Goal: Information Seeking & Learning: Find specific fact

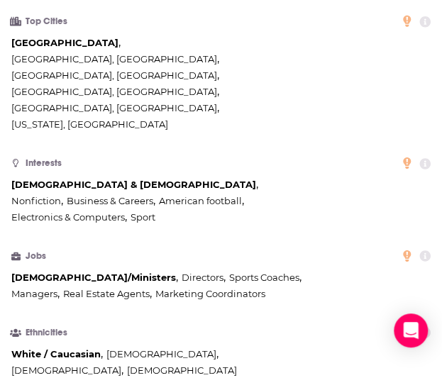
scroll to position [1006, 0]
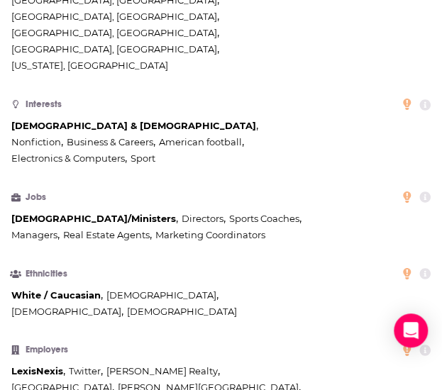
scroll to position [1059, 0]
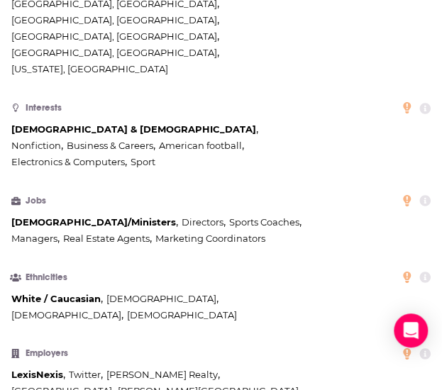
click at [429, 196] on icon at bounding box center [424, 201] width 11 height 11
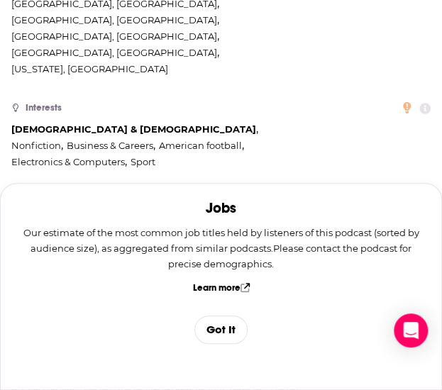
click at [309, 214] on div "Pastors/Ministers , Directors , Sports Coaches , Managers , Real Estate Agents …" at bounding box center [162, 230] width 303 height 33
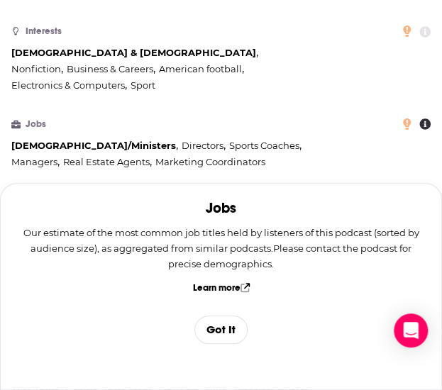
scroll to position [1169, 0]
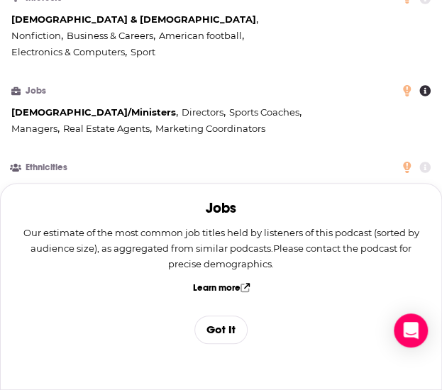
click at [222, 327] on button "Got It" at bounding box center [220, 330] width 53 height 28
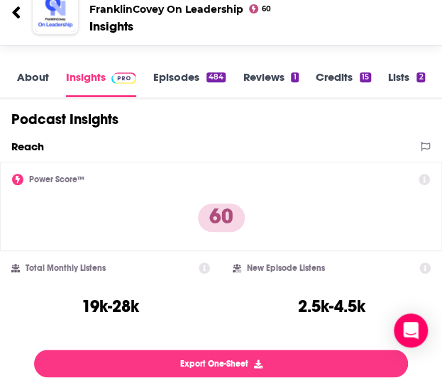
scroll to position [0, 0]
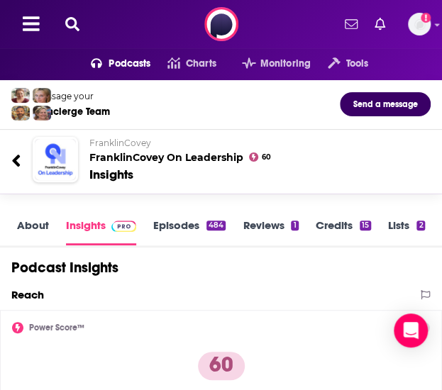
click at [71, 28] on icon at bounding box center [72, 24] width 14 height 14
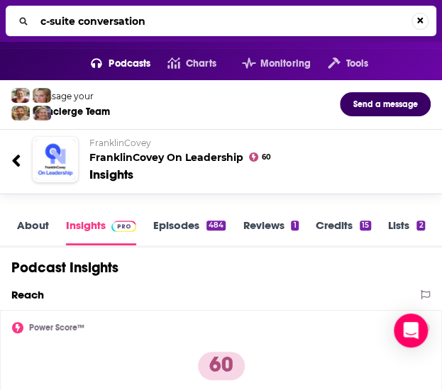
type input "c-suite conversations"
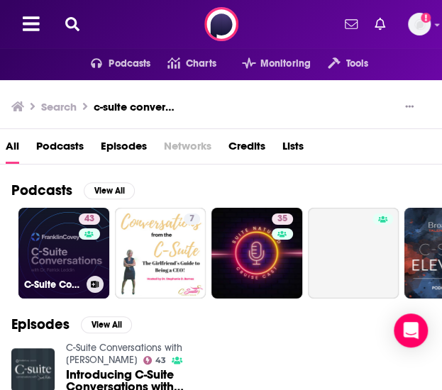
click at [51, 246] on link "43 C-Suite Conversations with [PERSON_NAME]" at bounding box center [63, 253] width 91 height 91
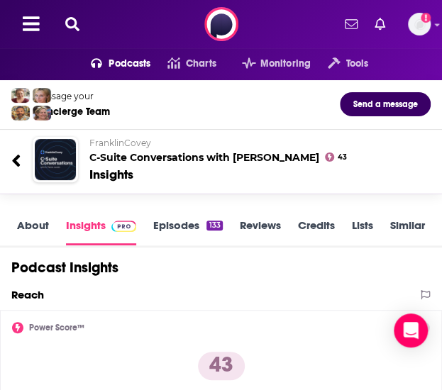
scroll to position [1, 0]
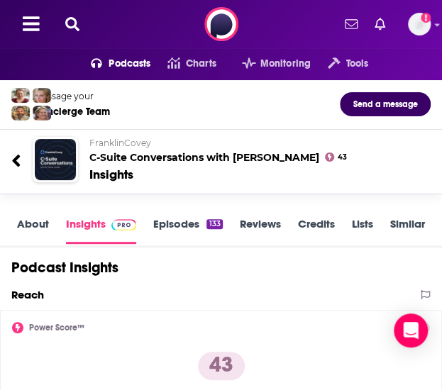
click at [203, 224] on link "Episodes 133" at bounding box center [187, 230] width 69 height 27
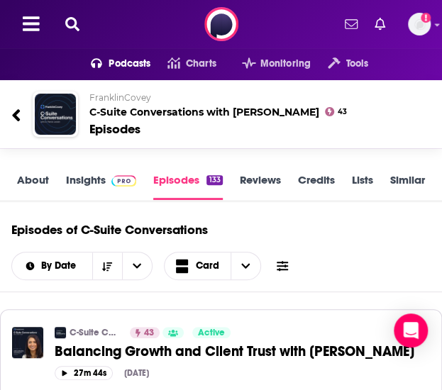
scroll to position [75, 0]
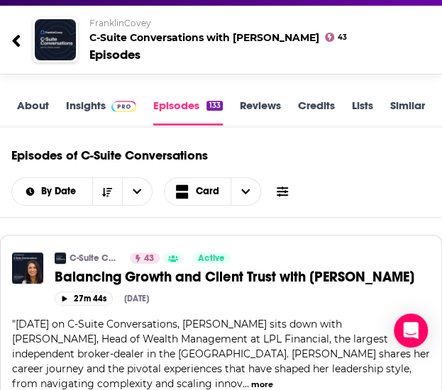
click at [289, 192] on button at bounding box center [283, 192] width 20 height 15
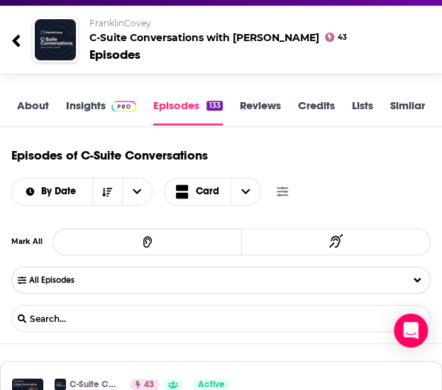
click at [125, 317] on input "List Search Input" at bounding box center [86, 319] width 148 height 11
type input "c"
type input "[PERSON_NAME]"
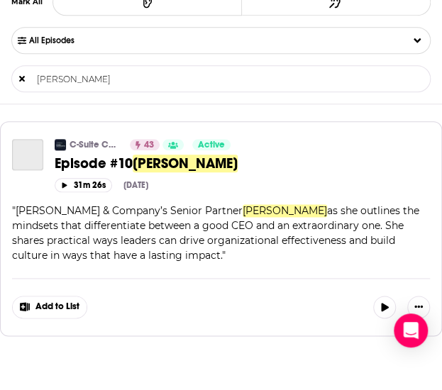
scroll to position [315, 0]
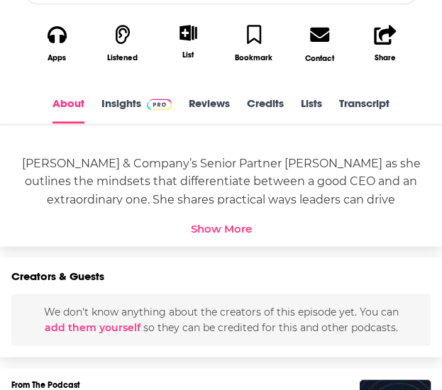
scroll to position [467, 0]
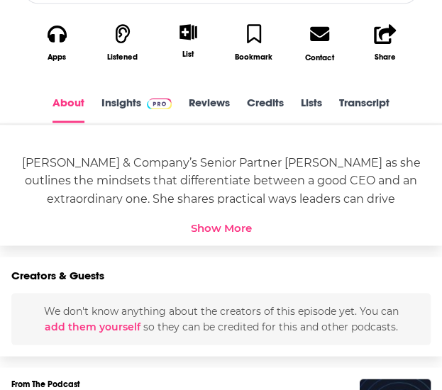
click at [219, 226] on div "Show More" at bounding box center [221, 227] width 61 height 13
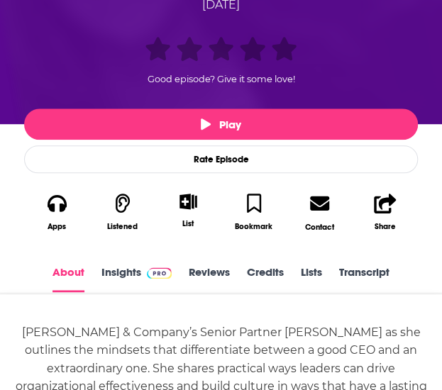
scroll to position [291, 0]
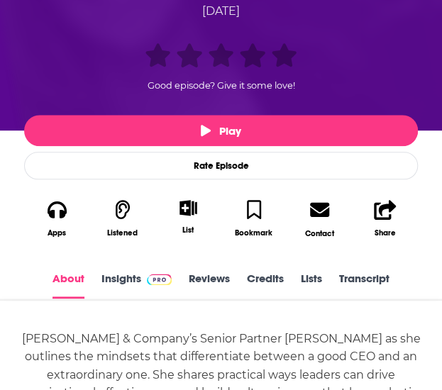
click at [120, 273] on link "Insights" at bounding box center [136, 285] width 70 height 27
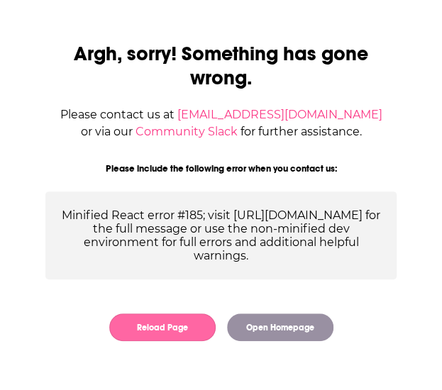
click at [182, 339] on button "Reload Page" at bounding box center [162, 328] width 106 height 28
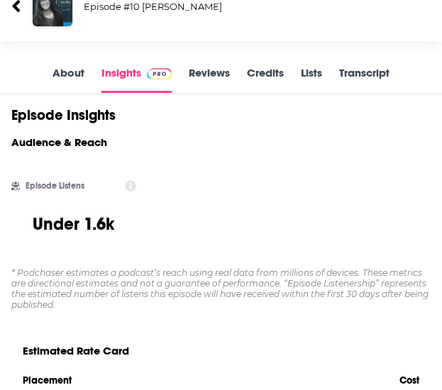
scroll to position [109, 0]
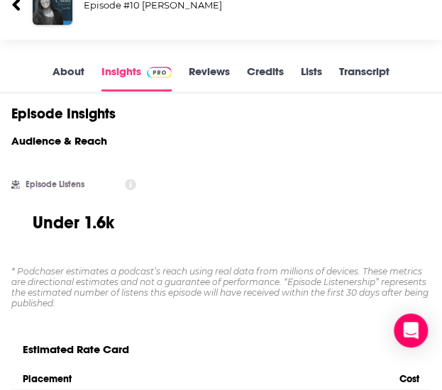
click at [81, 82] on link "About" at bounding box center [69, 78] width 32 height 27
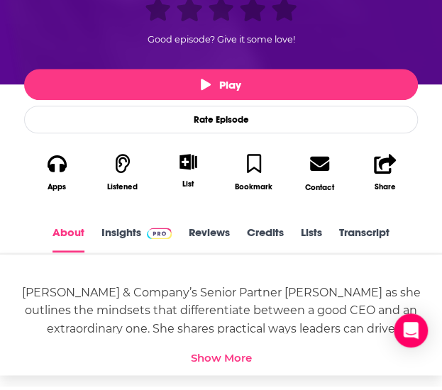
scroll to position [333, 0]
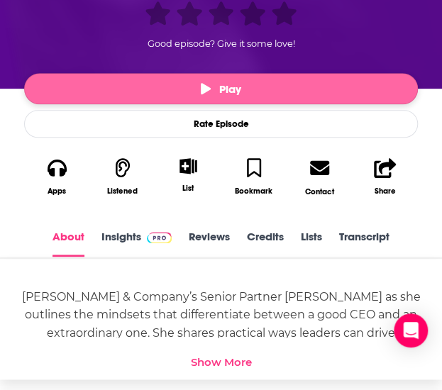
drag, startPoint x: 194, startPoint y: 92, endPoint x: 155, endPoint y: 79, distance: 41.3
click at [155, 79] on button "Play" at bounding box center [221, 88] width 394 height 31
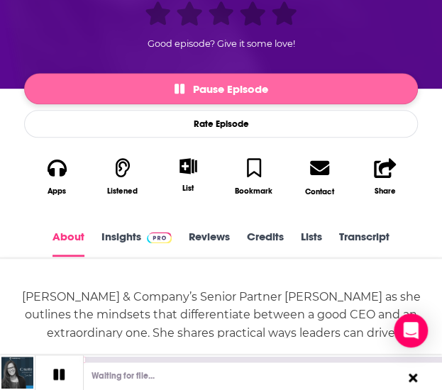
click at [171, 82] on button "Pause Episode" at bounding box center [221, 88] width 394 height 31
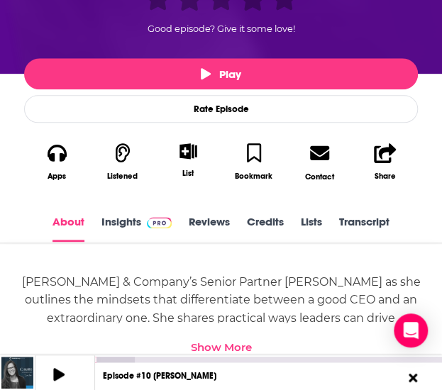
scroll to position [348, 0]
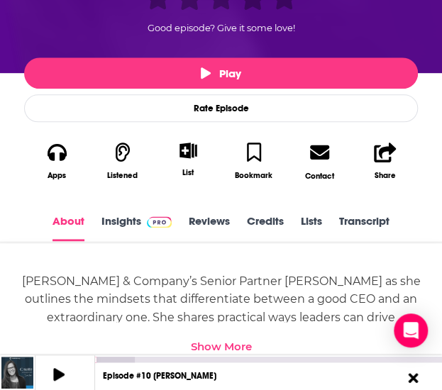
click at [415, 378] on icon at bounding box center [413, 378] width 18 height 14
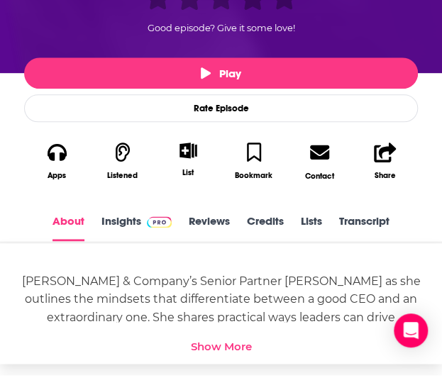
click at [121, 223] on link "Insights" at bounding box center [136, 227] width 70 height 27
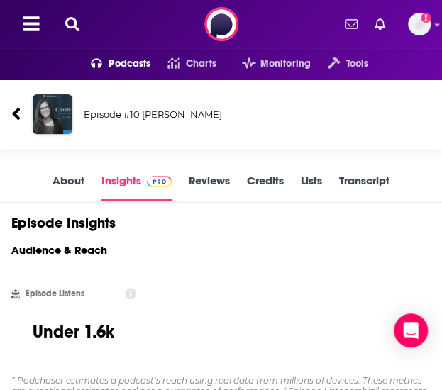
click at [77, 32] on div "Podcasts Charts Monitoring Tools For Business For Podcasters More Add a profile…" at bounding box center [221, 24] width 442 height 48
click at [75, 30] on icon at bounding box center [72, 24] width 14 height 14
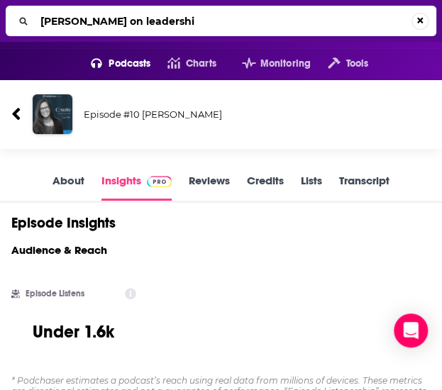
type input "franklincovey on leadership"
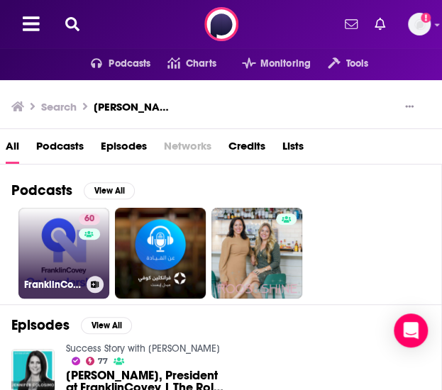
click at [47, 248] on link "60 FranklinCovey On Leadership" at bounding box center [63, 253] width 91 height 91
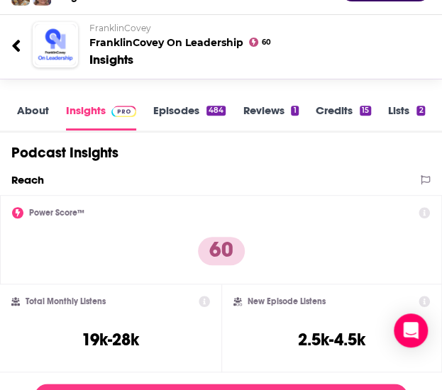
scroll to position [136, 0]
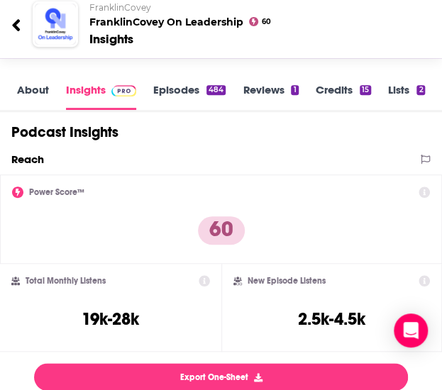
click at [177, 101] on link "Episodes 484" at bounding box center [189, 96] width 72 height 27
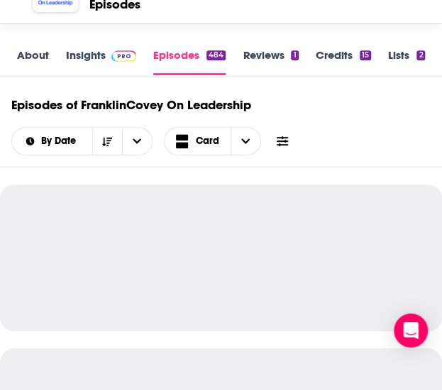
scroll to position [131, 0]
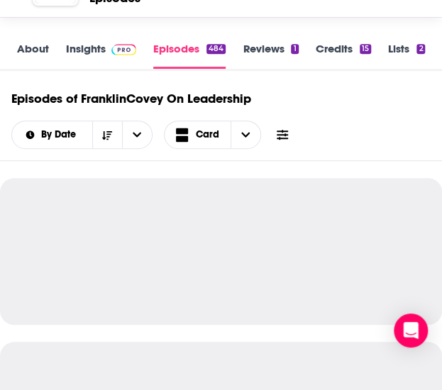
click at [282, 138] on icon at bounding box center [282, 134] width 11 height 11
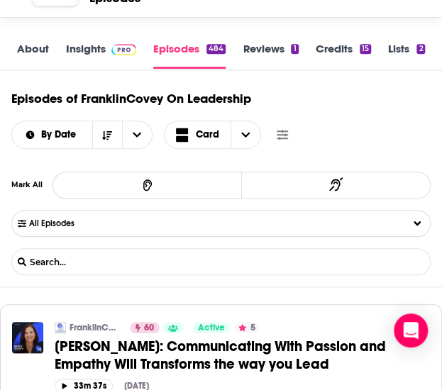
click at [103, 260] on input "List Search Input" at bounding box center [86, 262] width 148 height 11
type input "Dana Maor"
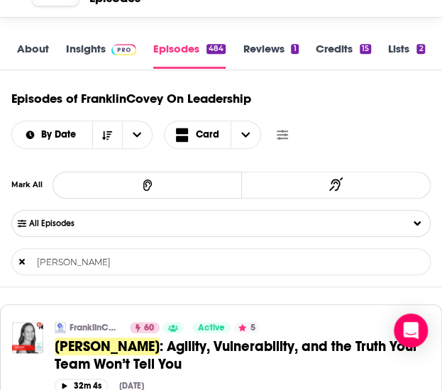
click at [137, 343] on span ": Agility, Vulnerability, and the Truth Your Team Won’t Tell You" at bounding box center [236, 355] width 363 height 35
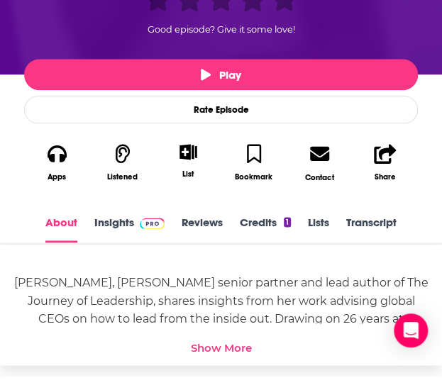
scroll to position [369, 0]
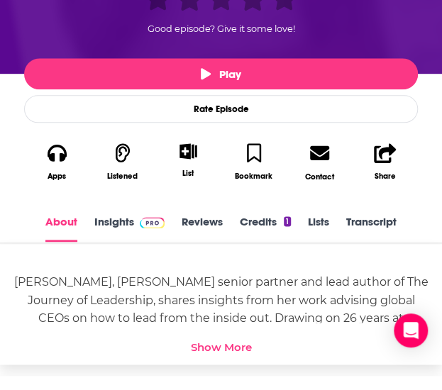
click at [128, 221] on link "Insights" at bounding box center [129, 228] width 70 height 27
